Goal: Task Accomplishment & Management: Manage account settings

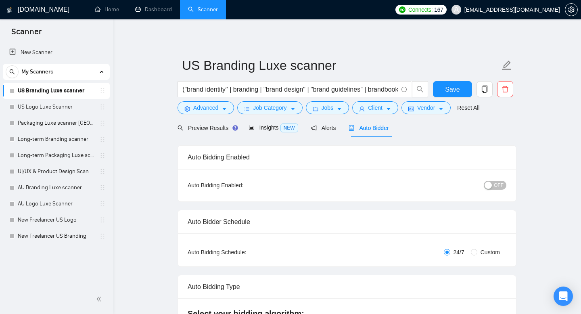
click at [495, 185] on span "OFF" at bounding box center [496, 185] width 10 height 9
click at [451, 87] on span "Save" at bounding box center [449, 89] width 15 height 10
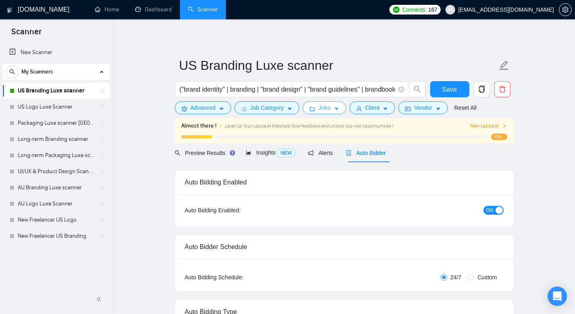
click at [325, 108] on span "Jobs" at bounding box center [325, 107] width 12 height 9
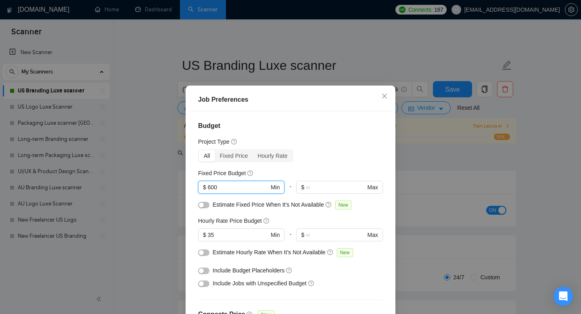
drag, startPoint x: 225, startPoint y: 186, endPoint x: 191, endPoint y: 182, distance: 34.2
click at [191, 182] on div "Budget Project Type All Fixed Price Hourly Rate Fixed Price Budget 600 $ 600 Mi…" at bounding box center [291, 221] width 204 height 220
type input "400"
drag, startPoint x: 226, startPoint y: 186, endPoint x: 173, endPoint y: 173, distance: 54.0
click at [180, 176] on div "Job Preferences Budget Project Type All Fixed Price Hourly Rate Fixed Price Bud…" at bounding box center [290, 157] width 581 height 314
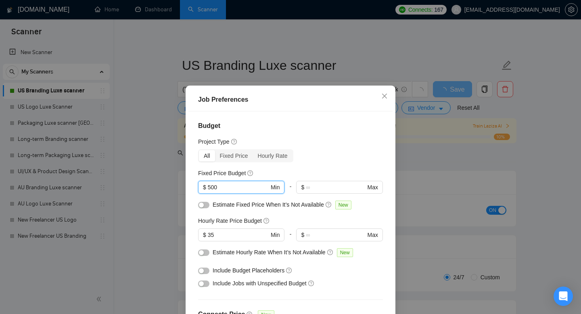
type input "500"
